Goal: Task Accomplishment & Management: Use online tool/utility

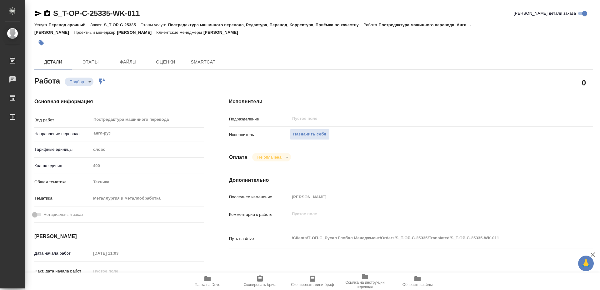
type textarea "x"
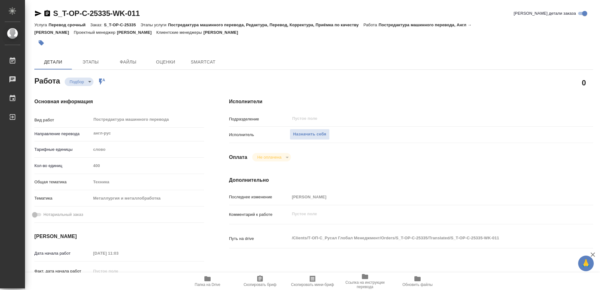
type textarea "x"
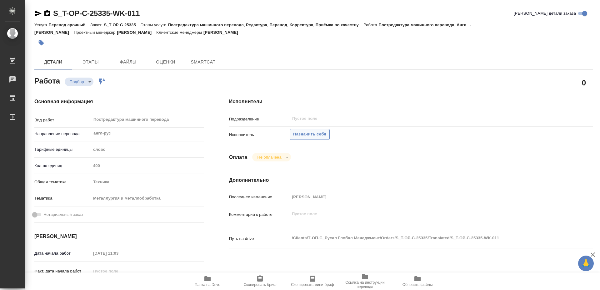
type textarea "x"
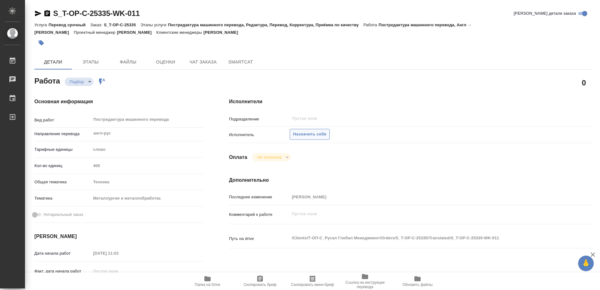
type textarea "x"
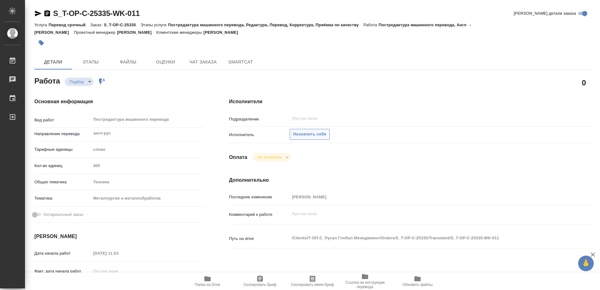
type textarea "x"
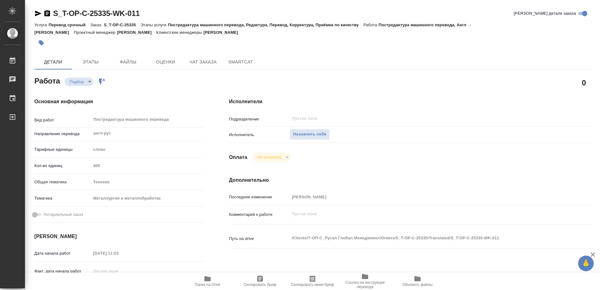
scroll to position [64, 0]
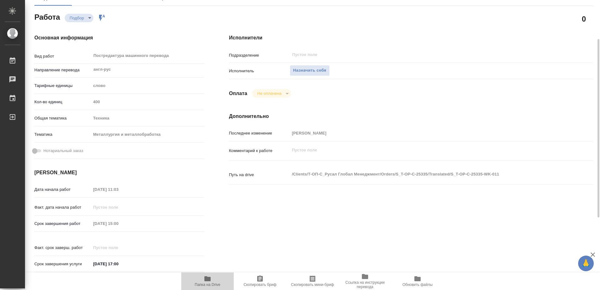
click at [208, 276] on icon "button" at bounding box center [207, 278] width 7 height 7
click at [315, 65] on button "Назначить себя" at bounding box center [310, 70] width 40 height 11
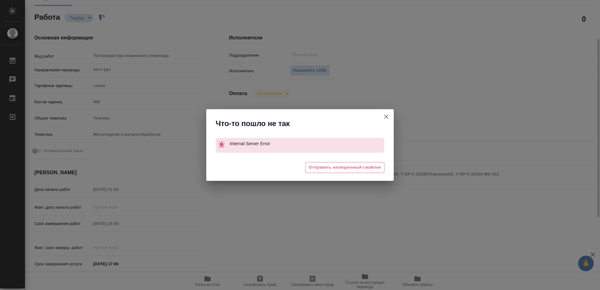
type textarea "x"
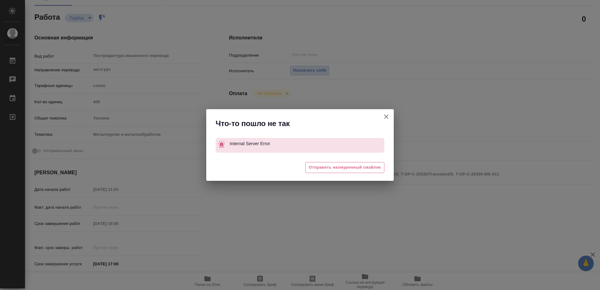
drag, startPoint x: 421, startPoint y: 87, endPoint x: 424, endPoint y: 86, distance: 3.2
click at [424, 86] on div "Что-то пошло не так Internal Server Error 😖 Отправить нахмуренный смайлик" at bounding box center [300, 145] width 600 height 290
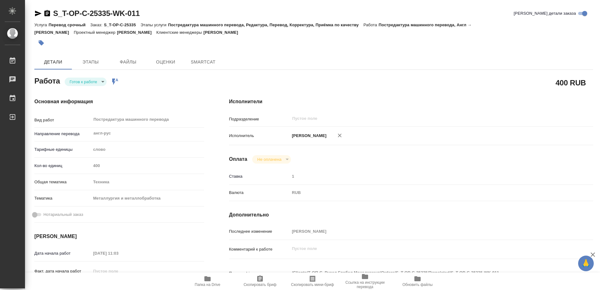
type textarea "x"
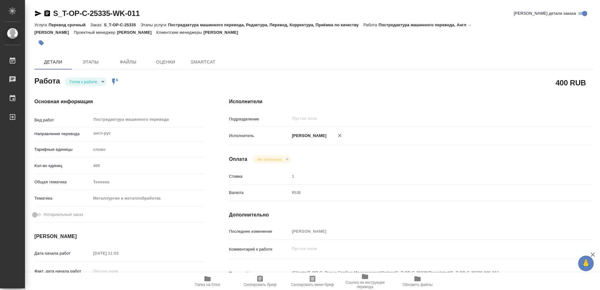
type textarea "x"
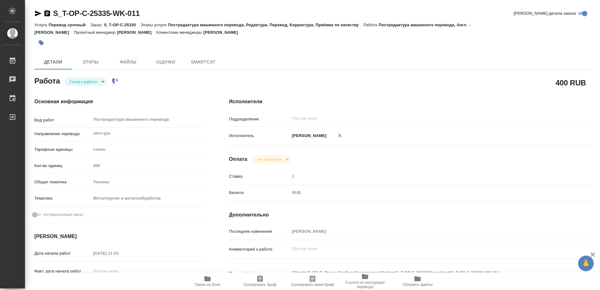
type textarea "x"
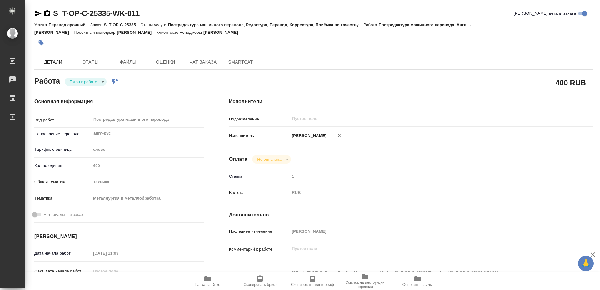
type textarea "x"
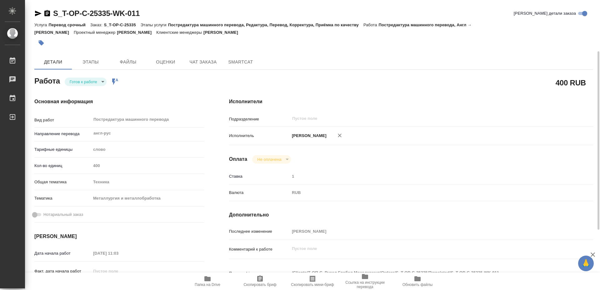
scroll to position [32, 0]
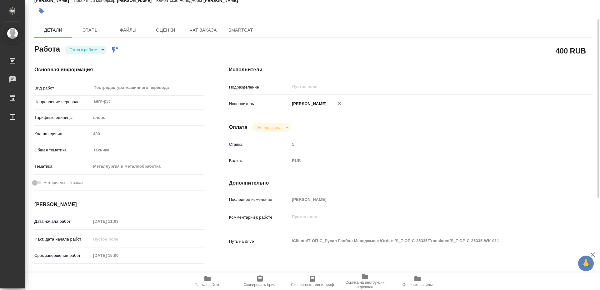
click at [260, 279] on icon "button" at bounding box center [260, 278] width 6 height 6
click at [204, 284] on span "Папка на Drive" at bounding box center [208, 284] width 26 height 4
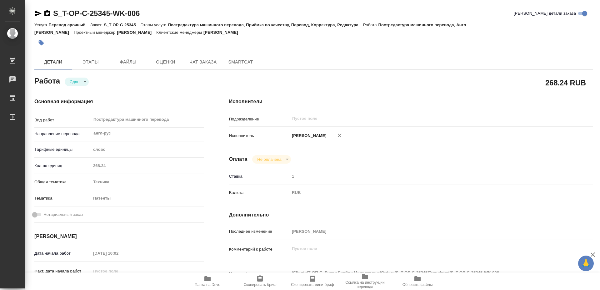
scroll to position [64, 0]
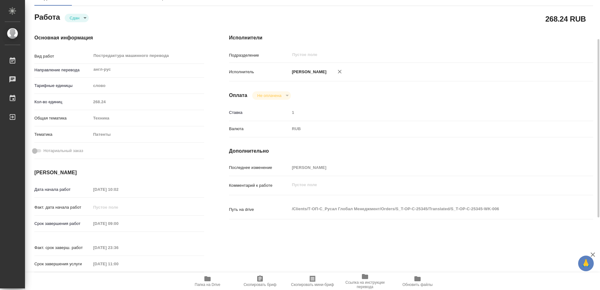
click at [267, 280] on span "Скопировать бриф" at bounding box center [259, 281] width 45 height 12
